Goal: Transaction & Acquisition: Book appointment/travel/reservation

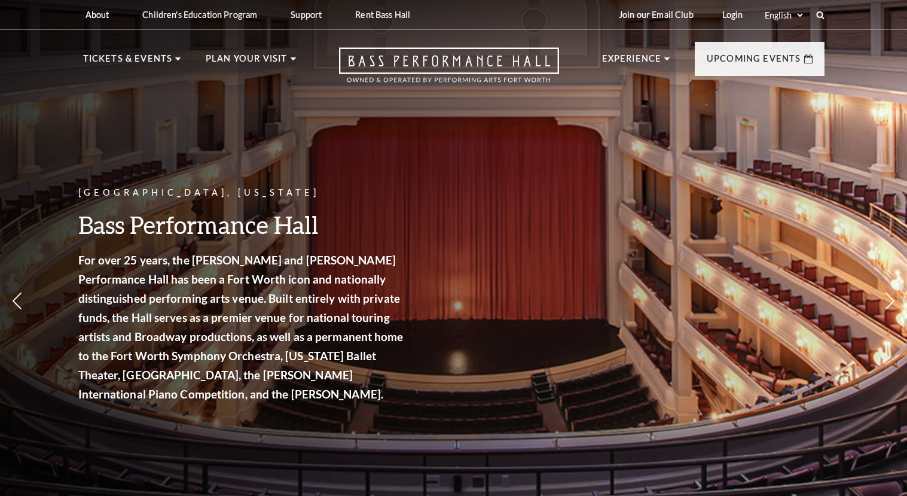
click at [197, 322] on strong "For over 25 years, the Nancy Lee and Perry R. Bass Performance Hall has been a …" at bounding box center [240, 327] width 325 height 148
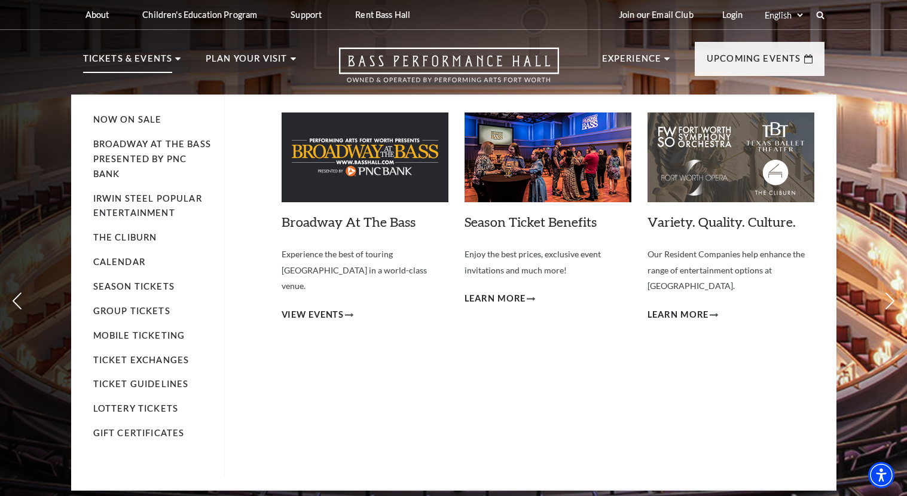
click at [150, 153] on li "Broadway At The Bass presented by PNC Bank" at bounding box center [152, 159] width 119 height 45
click at [122, 160] on link "Broadway At The Bass presented by PNC Bank" at bounding box center [152, 159] width 118 height 40
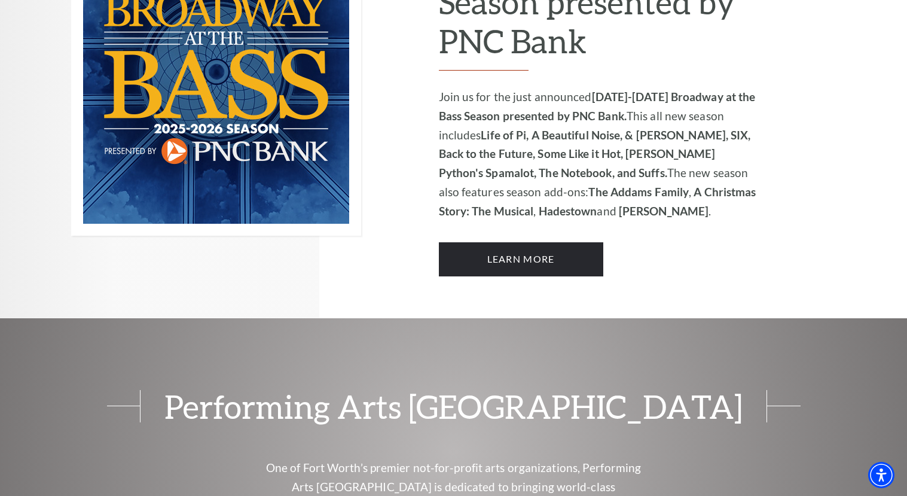
scroll to position [869, 0]
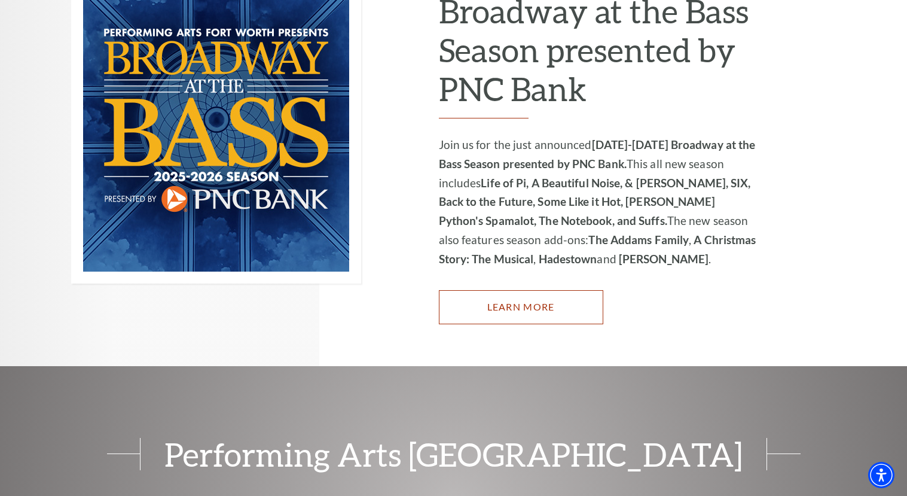
click at [508, 290] on link "Learn More" at bounding box center [521, 307] width 165 height 34
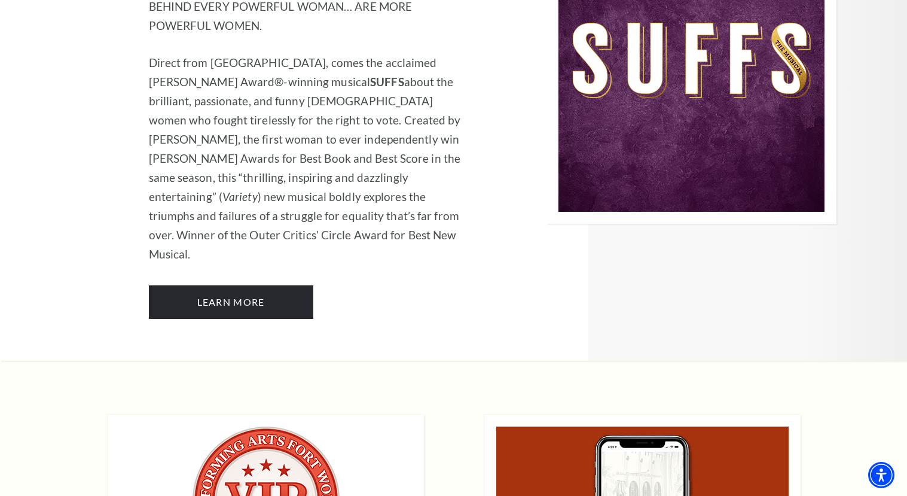
scroll to position [9032, 0]
